Goal: Transaction & Acquisition: Obtain resource

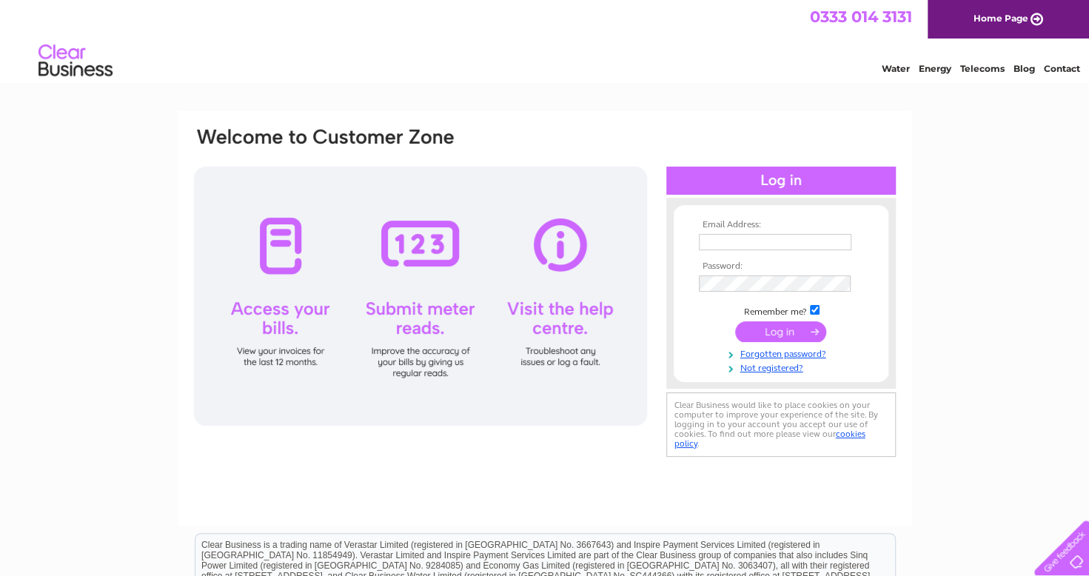
click at [716, 244] on input "text" at bounding box center [775, 242] width 152 height 16
type input "linda45may@gmail.com"
click at [759, 327] on input "submit" at bounding box center [780, 331] width 91 height 21
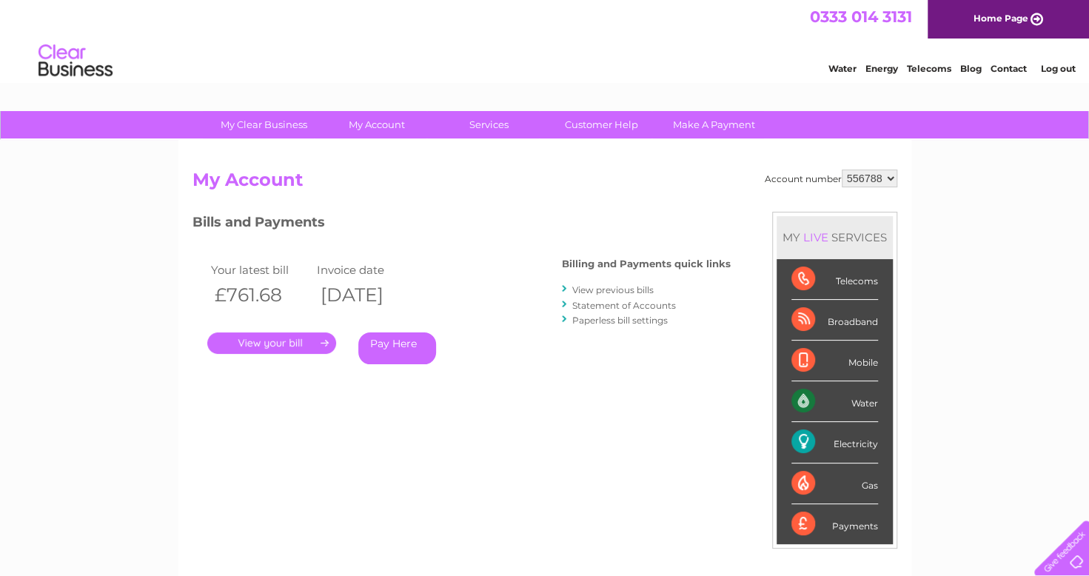
click at [284, 341] on link "." at bounding box center [271, 342] width 129 height 21
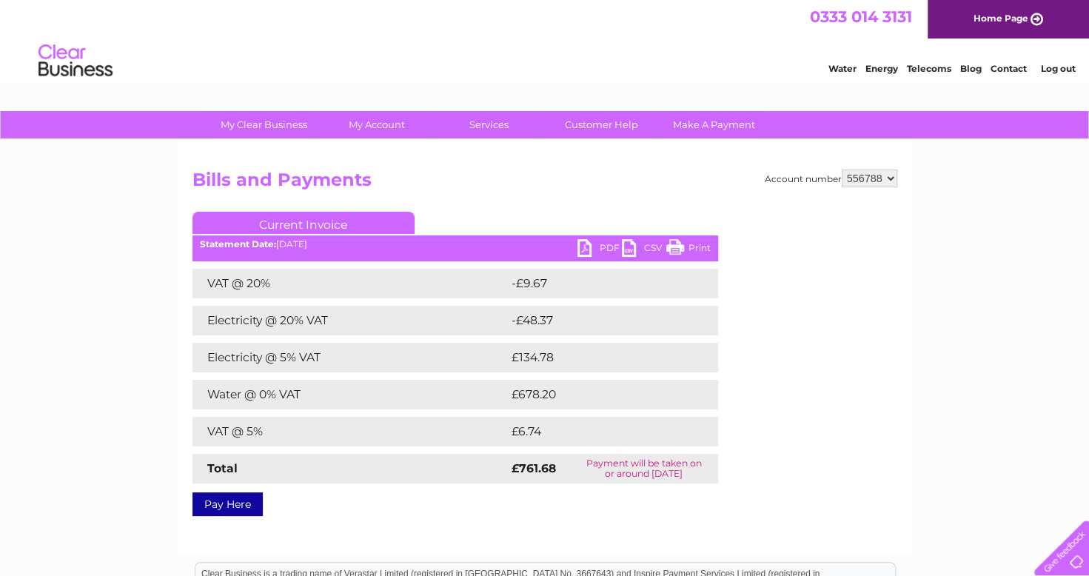
click at [596, 244] on link "PDF" at bounding box center [599, 249] width 44 height 21
click at [1059, 67] on link "Log out" at bounding box center [1057, 68] width 35 height 11
